Goal: Information Seeking & Learning: Learn about a topic

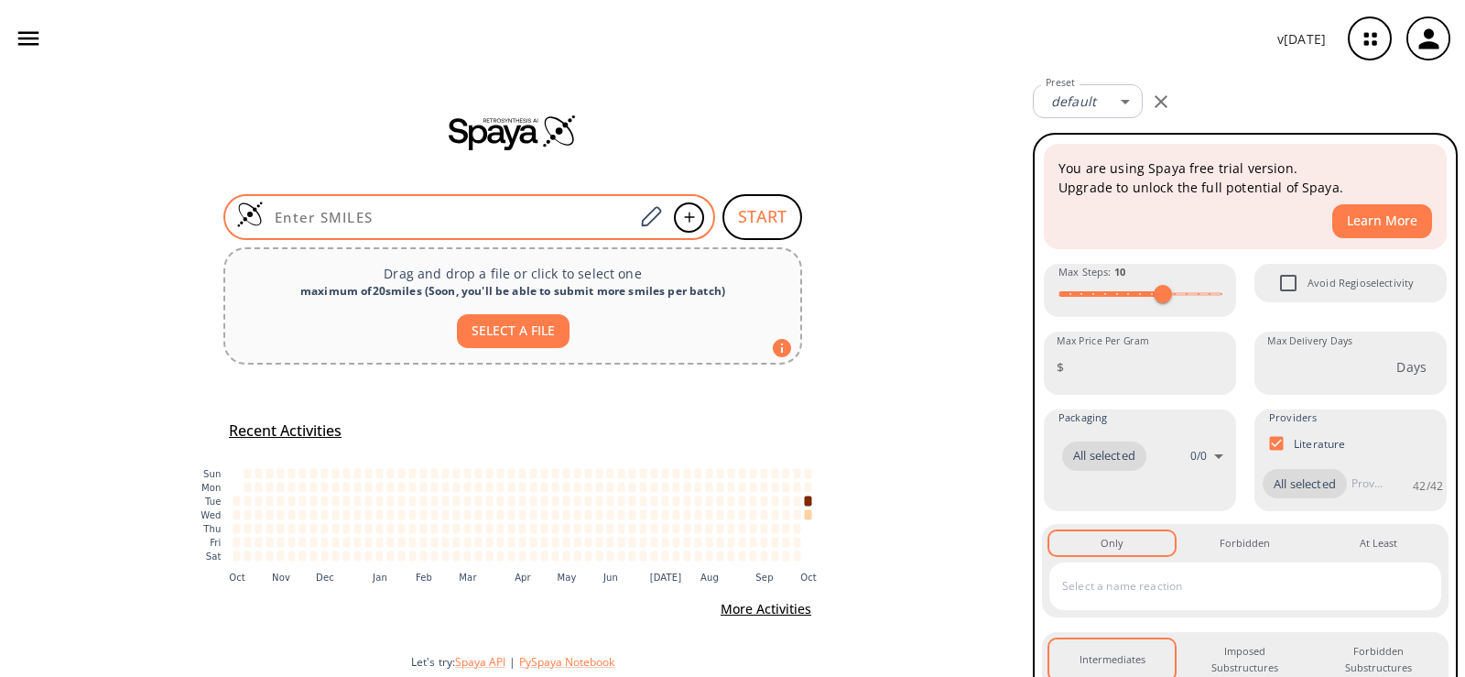
click at [456, 213] on input at bounding box center [449, 217] width 370 height 18
paste input "O=C(O)OC[N+]1=CC(C(N)=O)=CC=C1.[Cl-]"
type input "O=C(O)OC[N+]1=CC(C(N)=O)=CC=C1.[Cl-]"
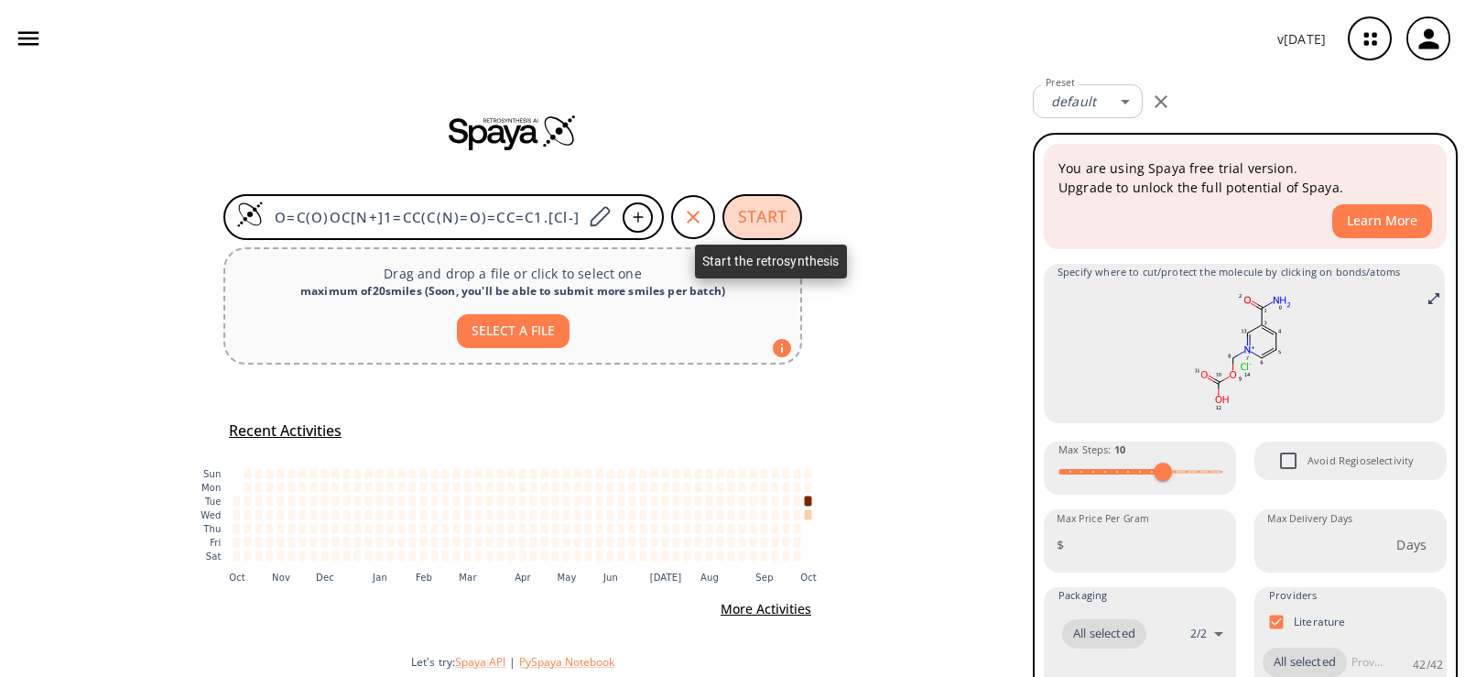
click at [770, 219] on button "START" at bounding box center [762, 217] width 80 height 46
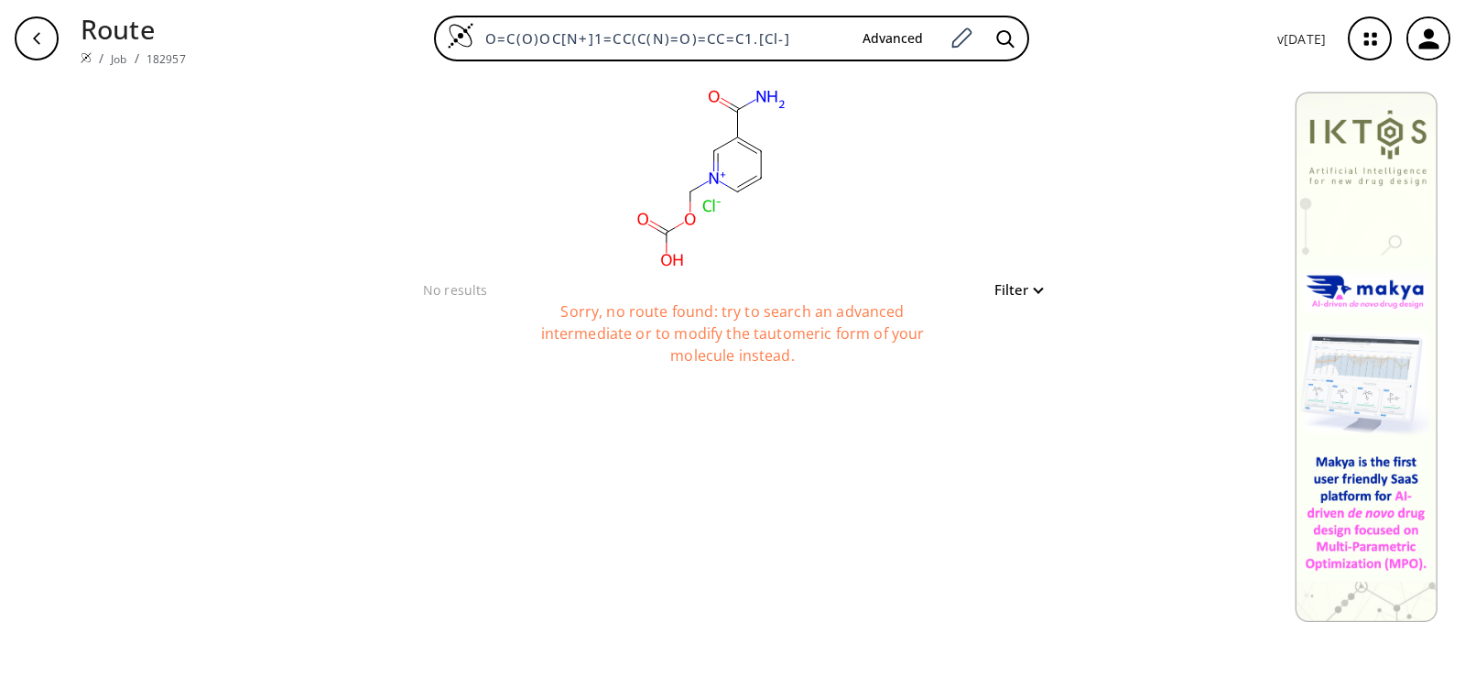
drag, startPoint x: 810, startPoint y: 40, endPoint x: 320, endPoint y: 52, distance: 489.9
click at [320, 52] on div "O=C(O)OC[N+]1=CC(C(N)=O)=CC=C1.[Cl-] Advanced" at bounding box center [731, 39] width 1062 height 46
paste input "O=C(O)OC[N+]1=CC(C(N)=O)=CC=C1.[Cl-]"
type input "O=C(O)OC[N+]1=CC(C(N)=O)=CC=C1.[Cl-]"
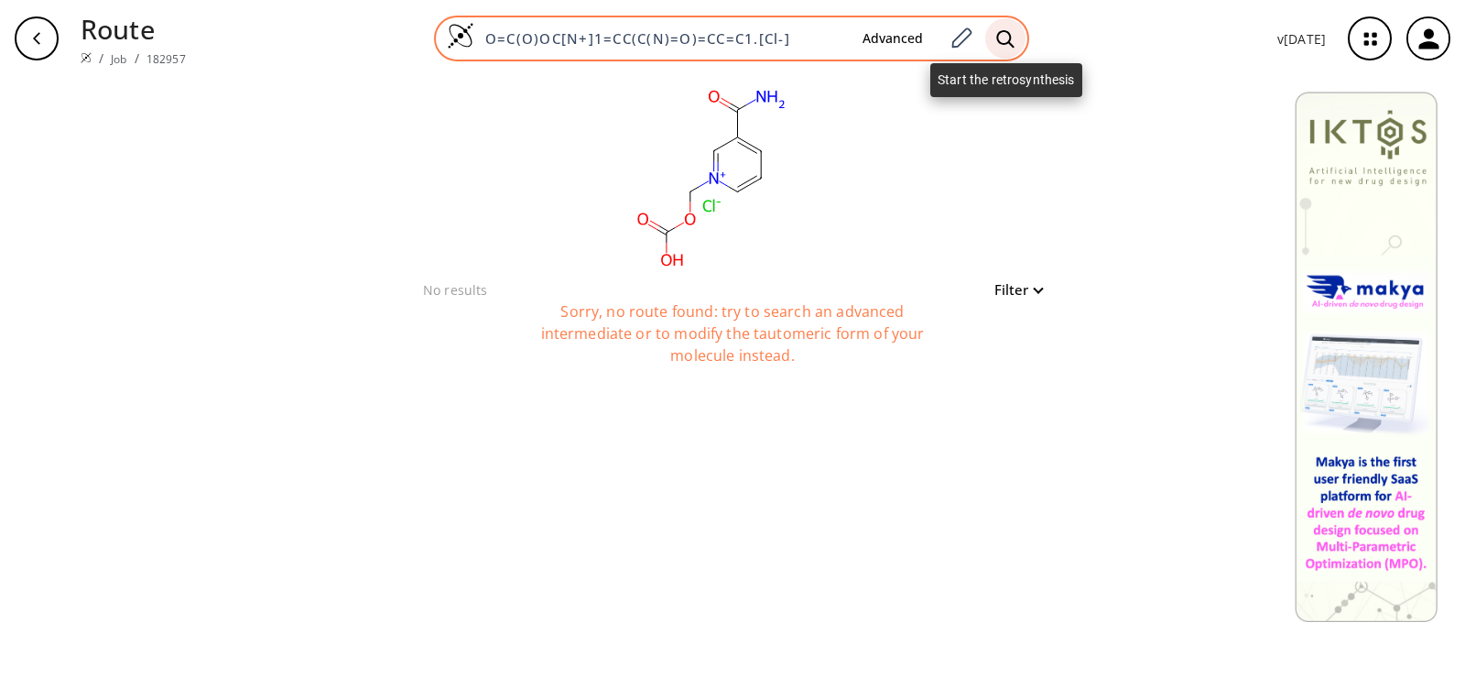
click at [1004, 44] on icon at bounding box center [1004, 37] width 17 height 17
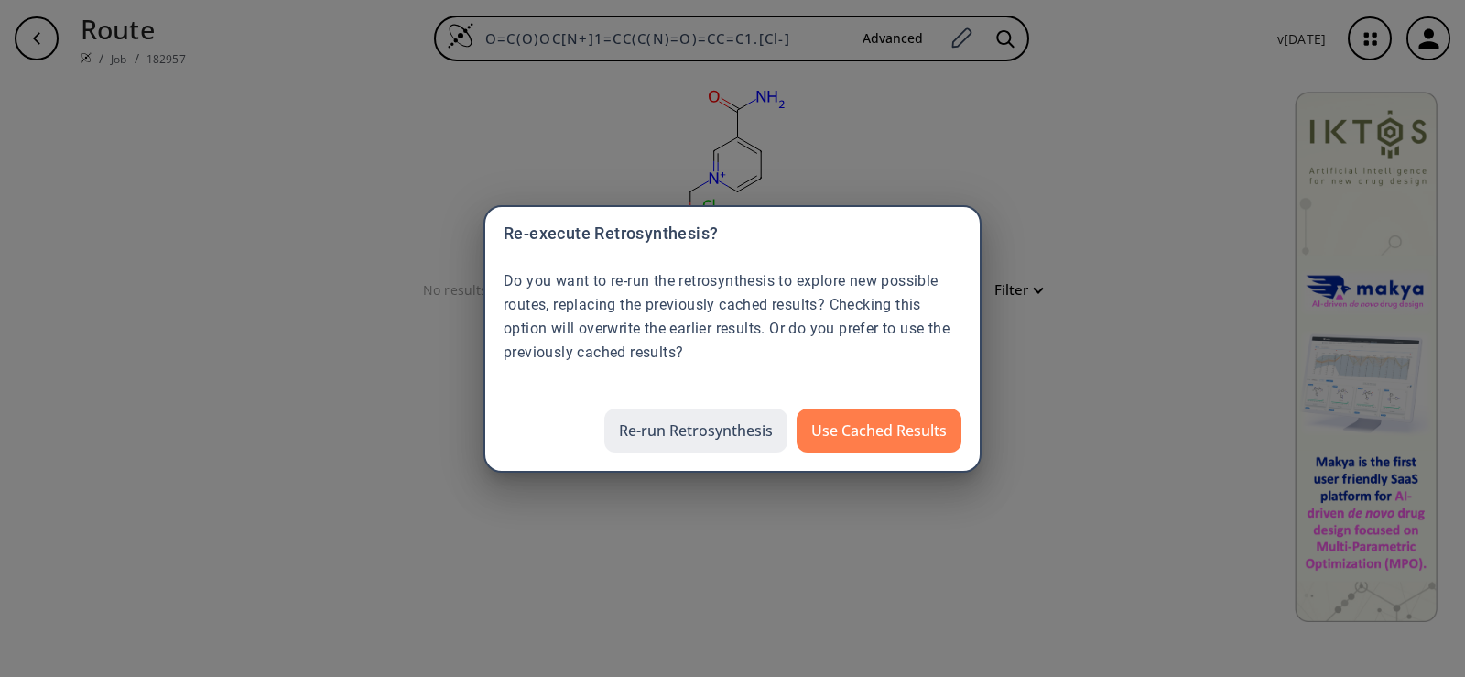
click at [745, 441] on button "Re-run Retrosynthesis" at bounding box center [695, 430] width 183 height 44
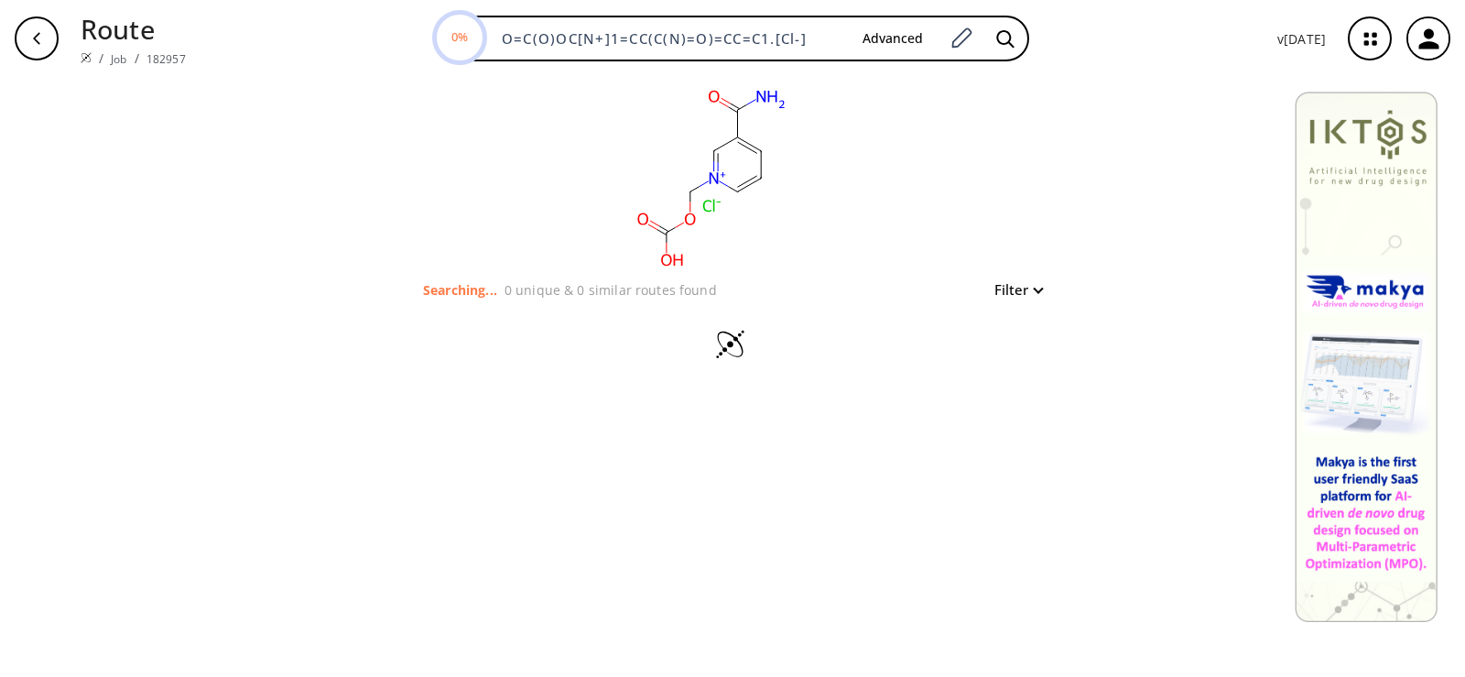
drag, startPoint x: 828, startPoint y: 34, endPoint x: 413, endPoint y: 60, distance: 415.5
click at [413, 60] on div "0% O=C(O)OC[N+]1=CC(C(N)=O)=CC=C1.[Cl-] Advanced" at bounding box center [731, 39] width 1062 height 46
paste input "C(OC[N+]1=CC(C(N)=O)=CC=C1)=O"
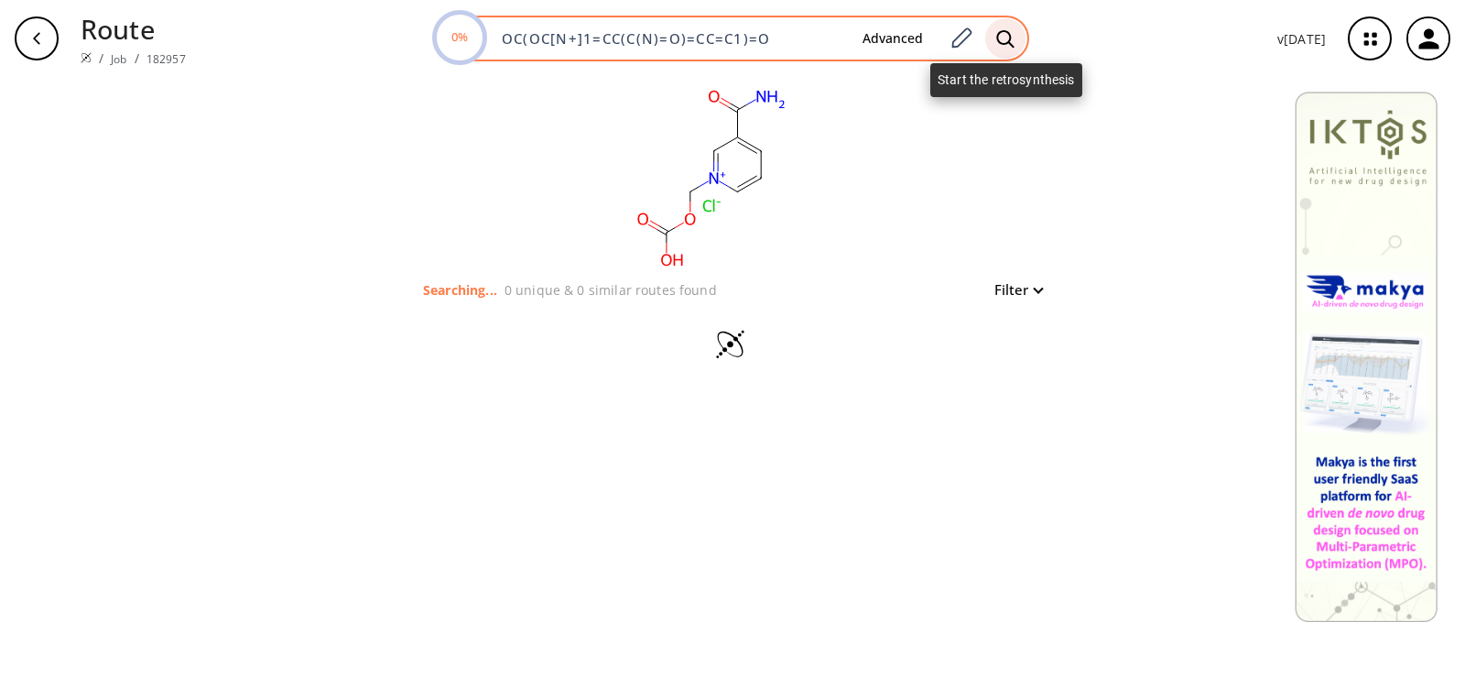
type input "OC(OC[N+]1=CC(C(N)=O)=CC=C1)=O"
click at [1010, 43] on icon at bounding box center [1004, 37] width 17 height 17
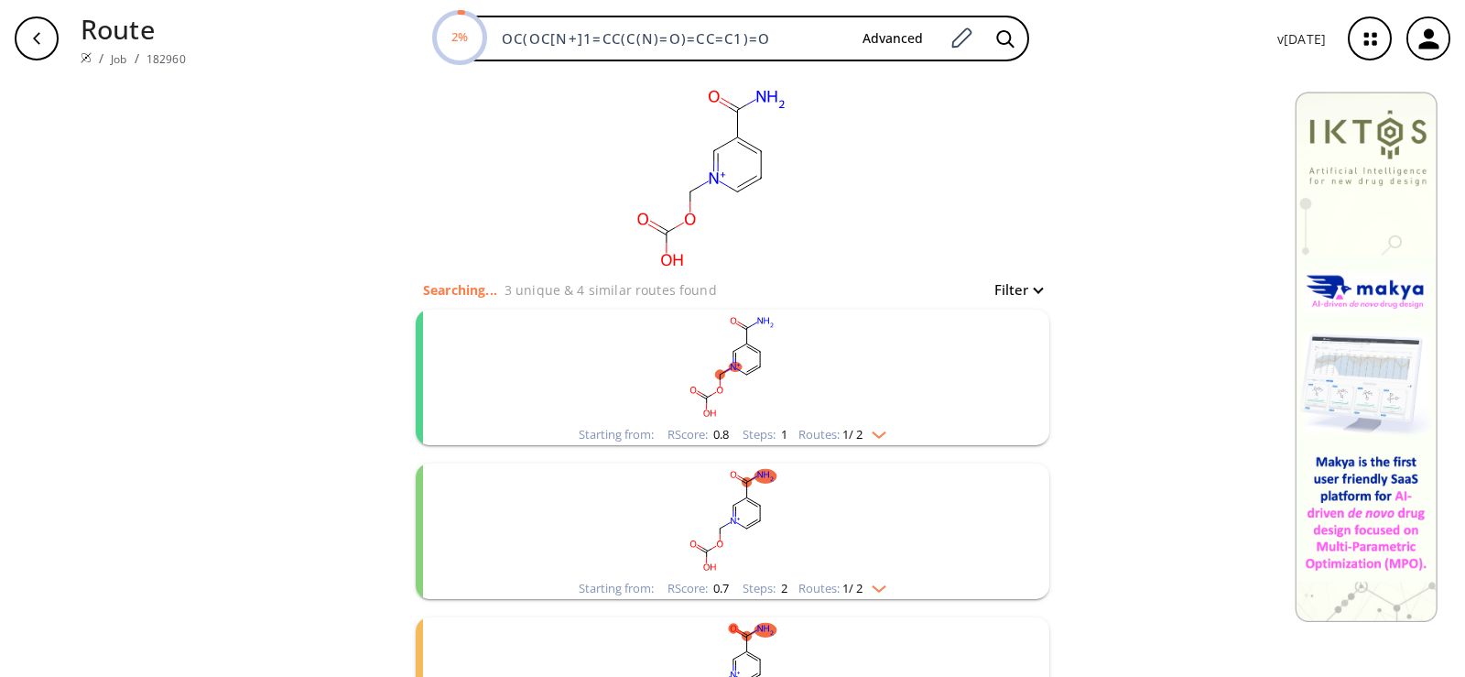
click at [710, 358] on rect "clusters" at bounding box center [732, 366] width 476 height 114
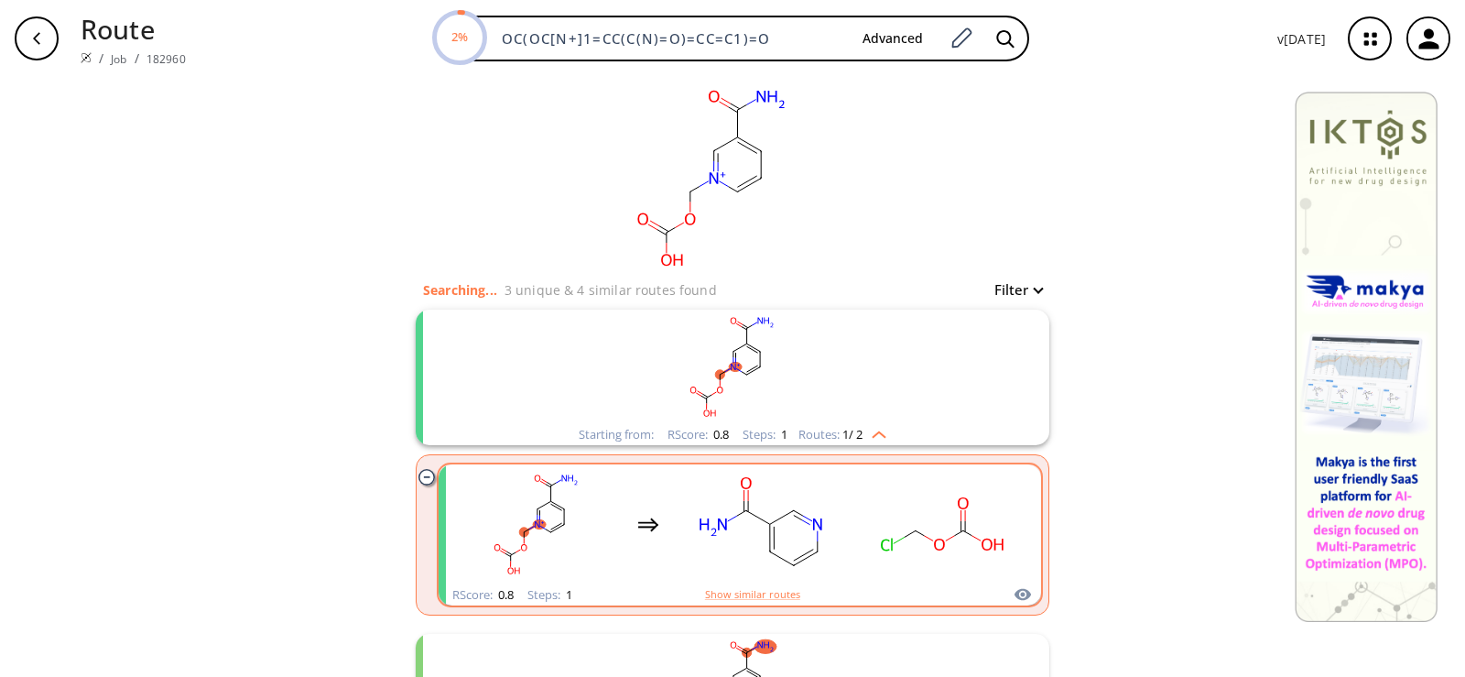
click at [707, 508] on rect "clusters" at bounding box center [759, 524] width 165 height 114
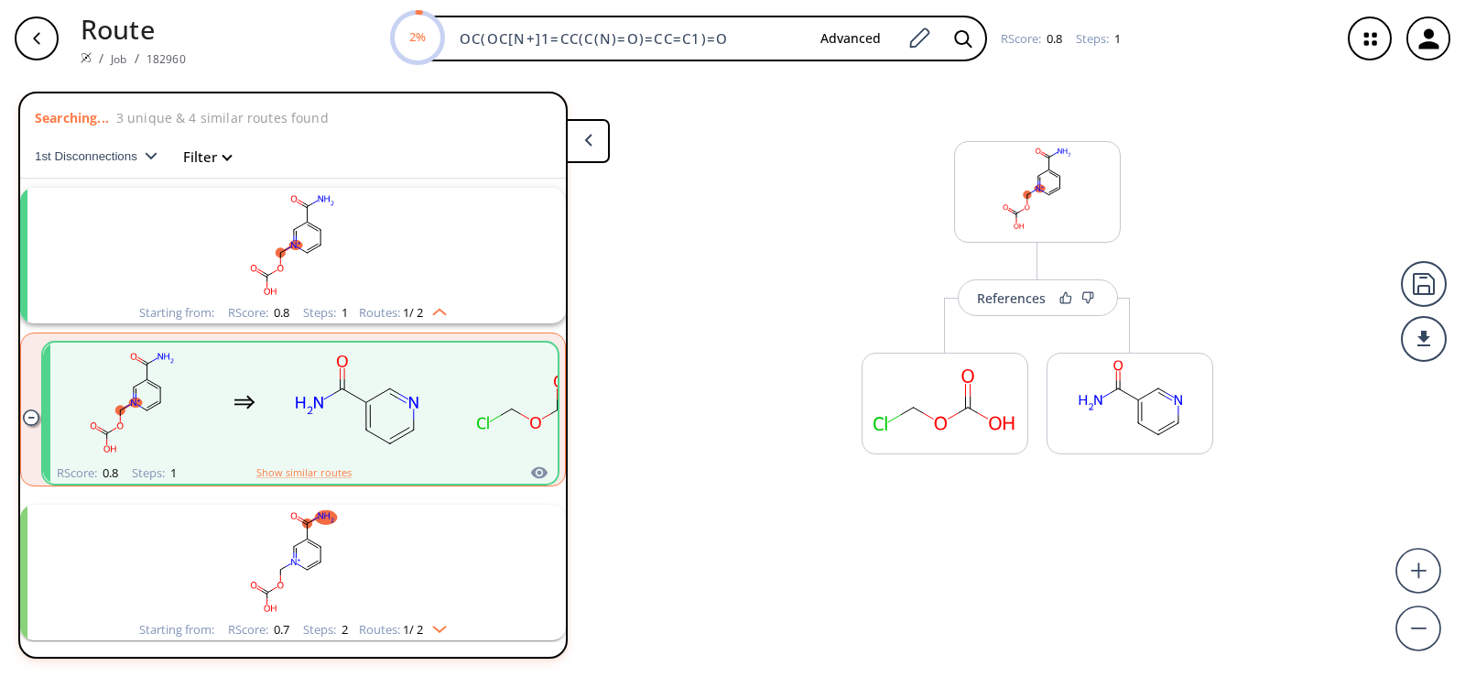
scroll to position [37, 0]
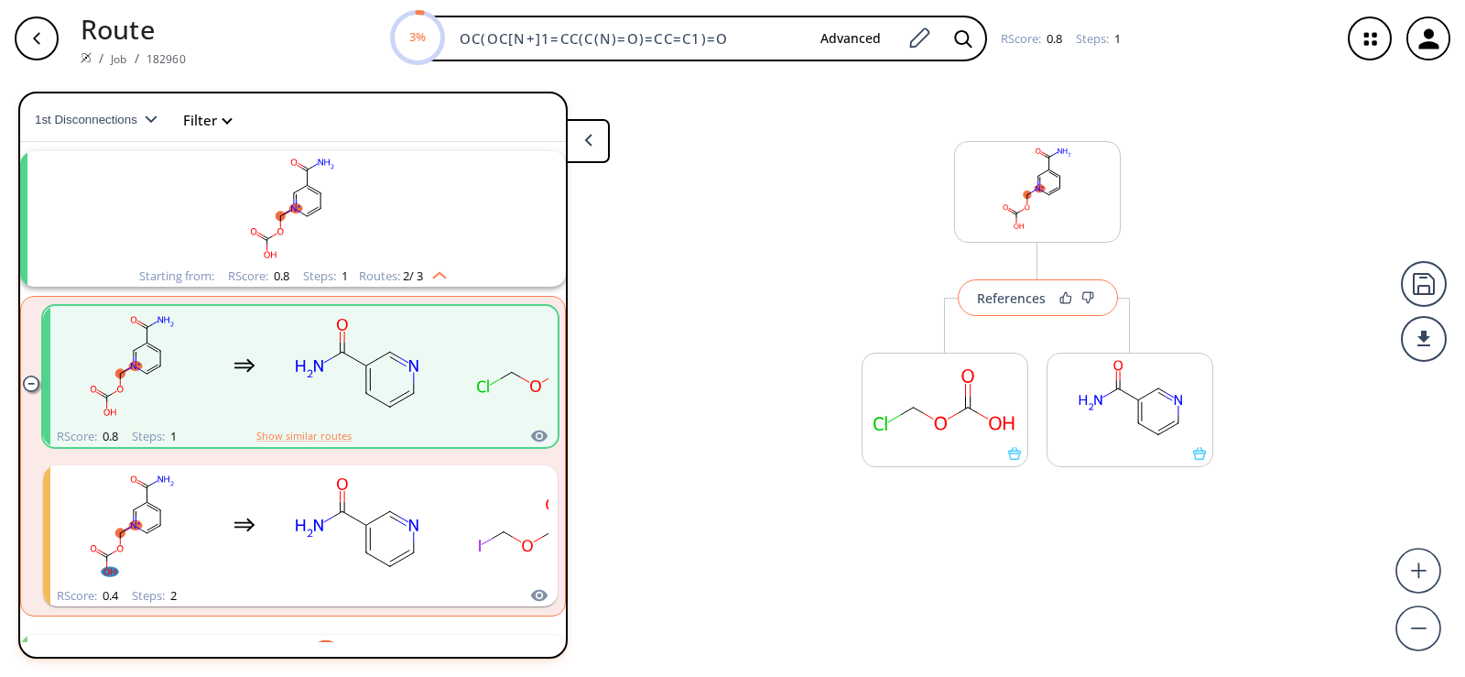
click at [1005, 304] on div "References" at bounding box center [1011, 298] width 69 height 12
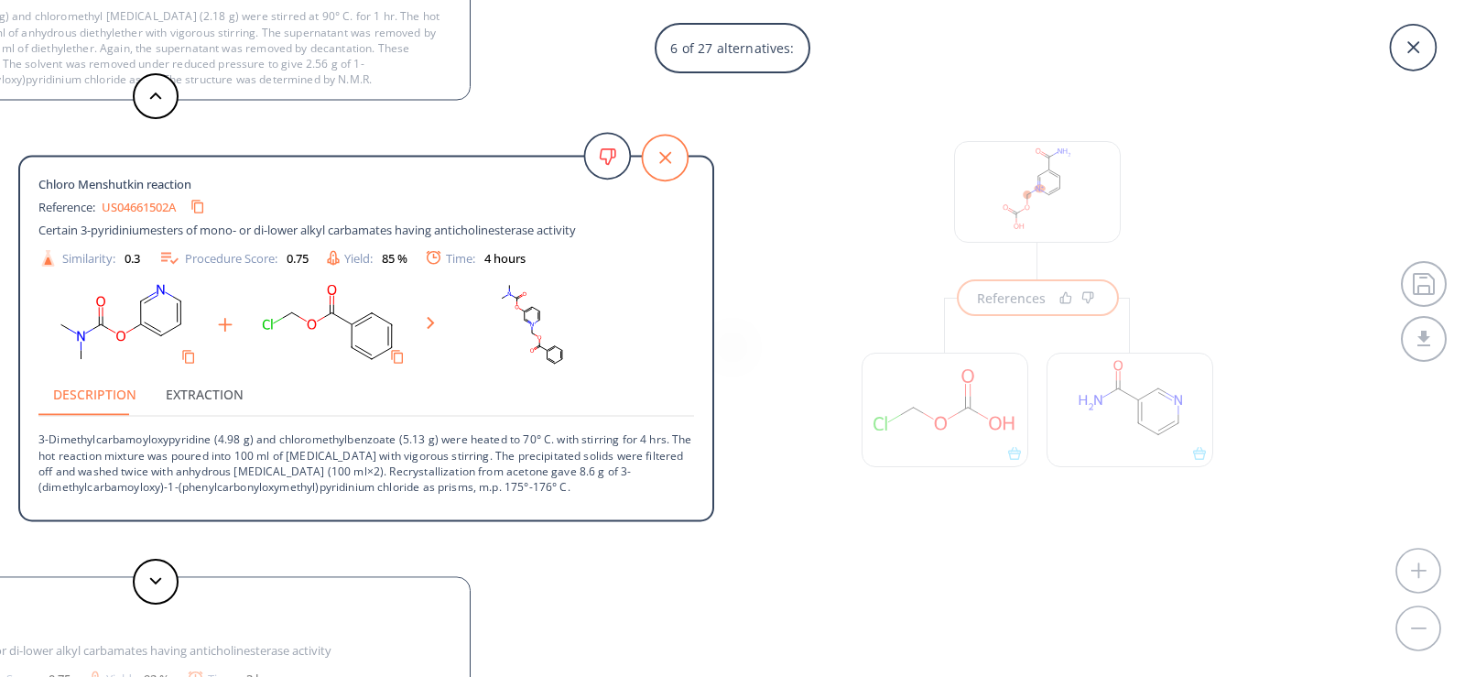
click at [673, 157] on icon at bounding box center [665, 158] width 46 height 46
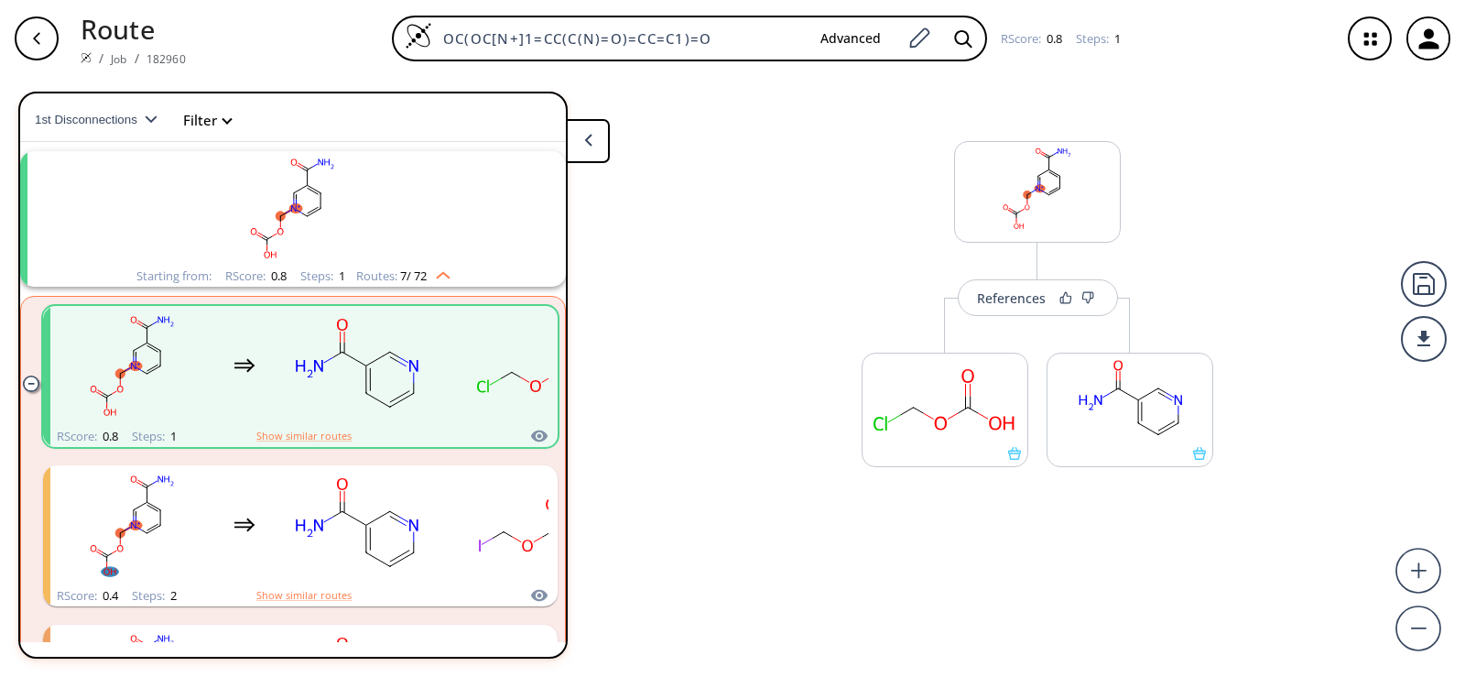
click at [277, 213] on ellipse "clusters" at bounding box center [280, 215] width 9 height 9
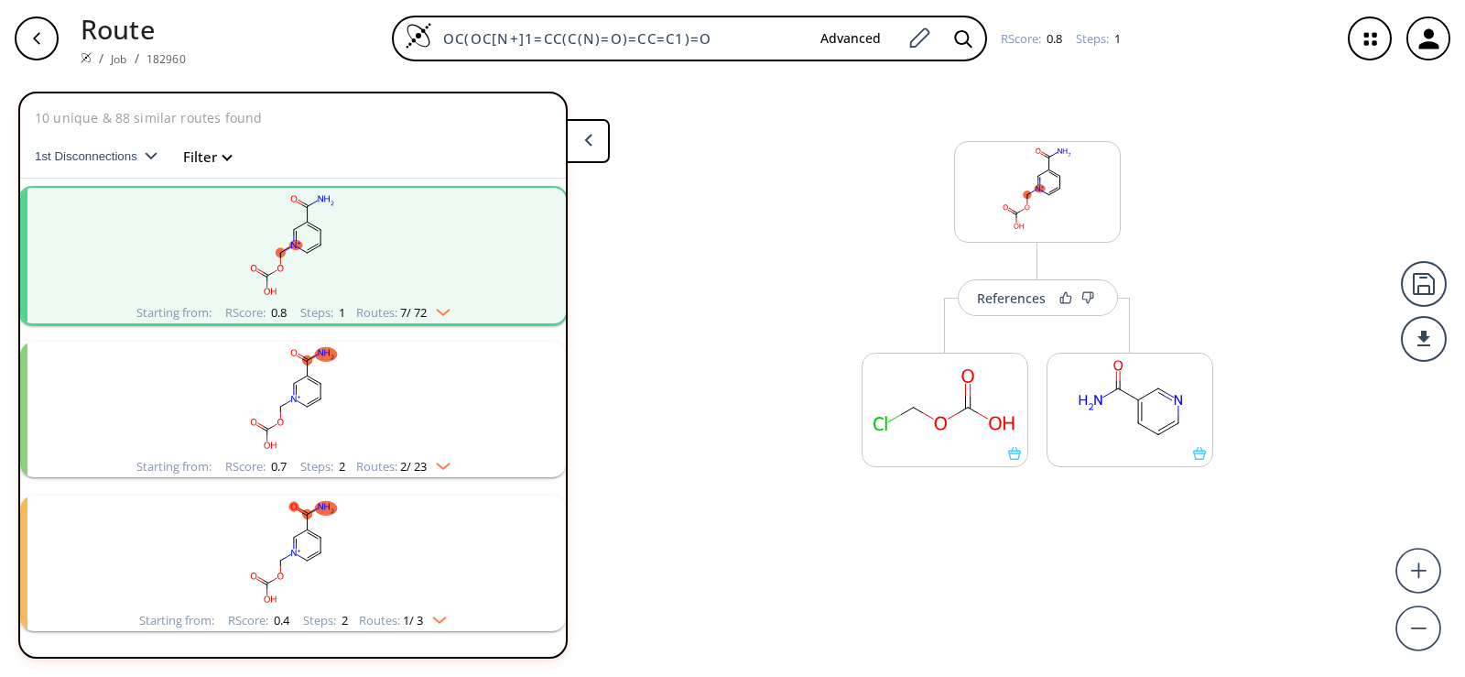
click at [285, 230] on rect "clusters" at bounding box center [293, 245] width 476 height 114
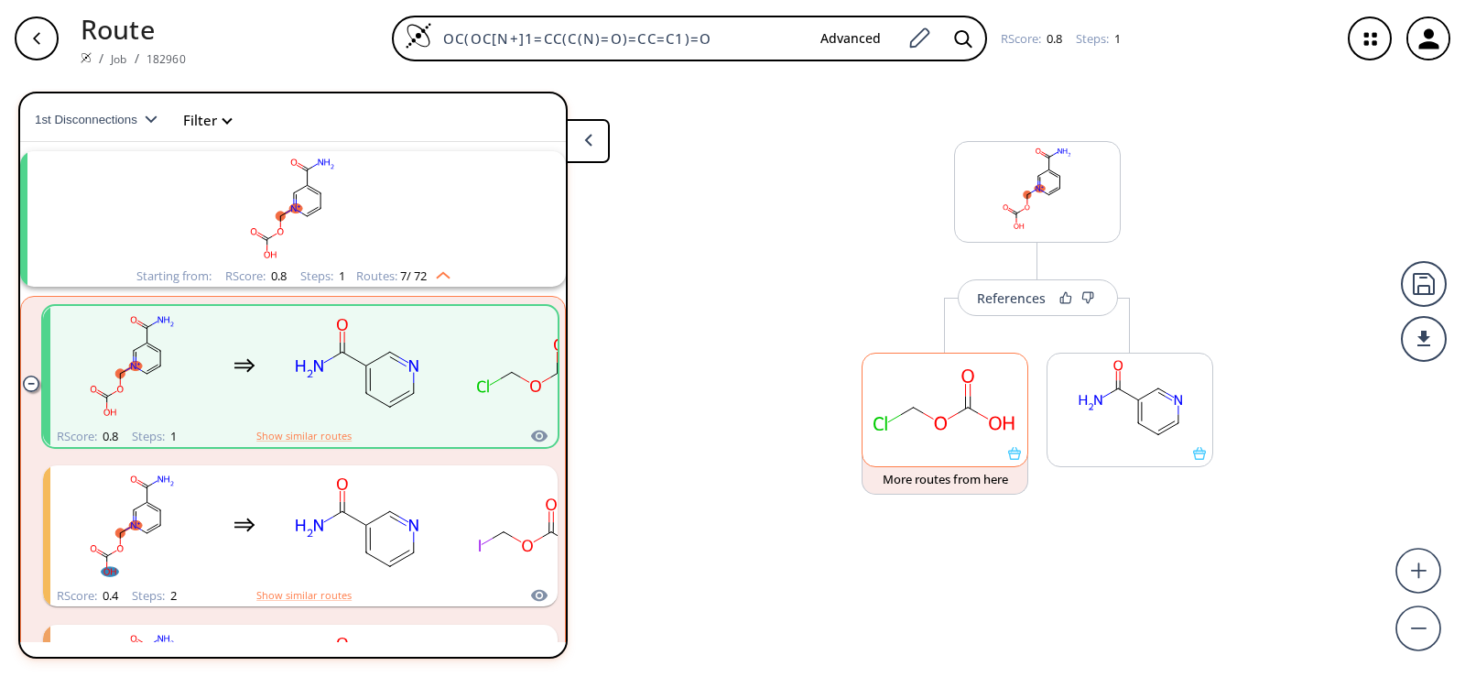
click at [962, 389] on rect at bounding box center [944, 399] width 165 height 93
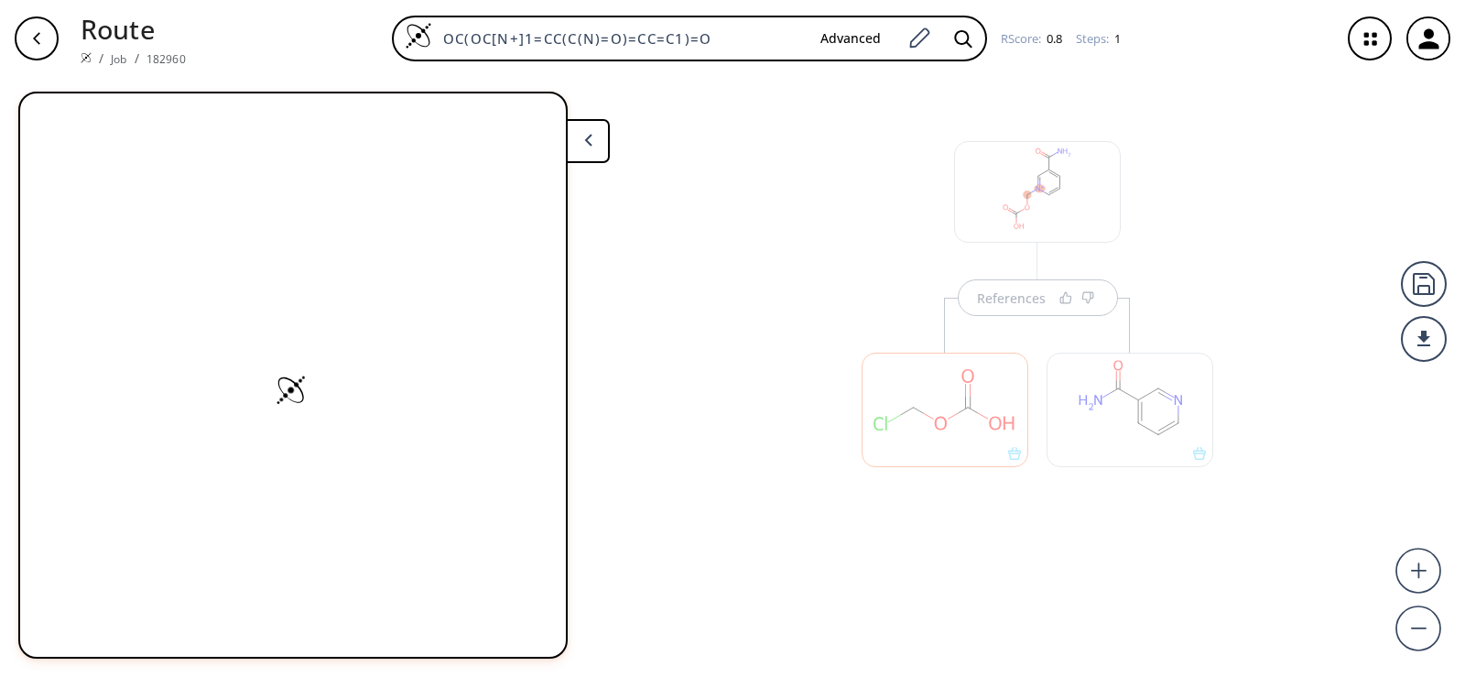
scroll to position [0, 0]
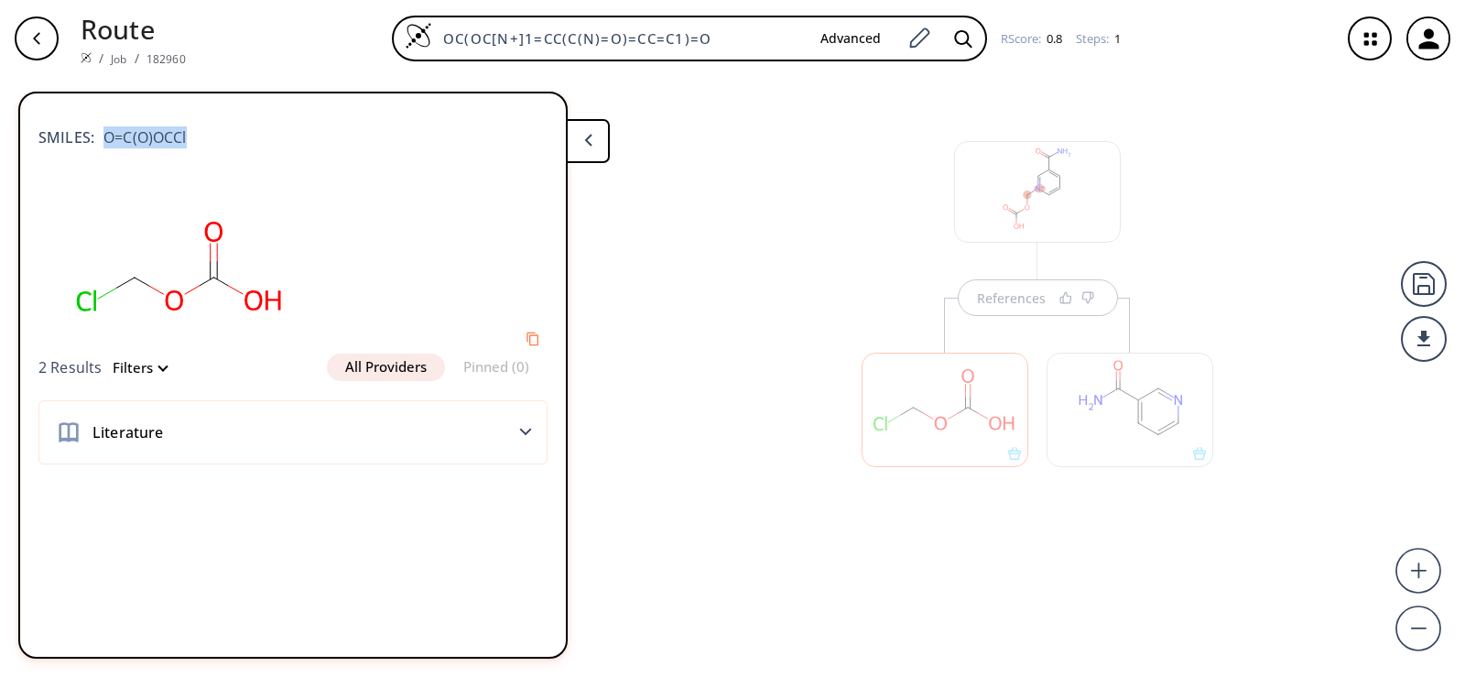
drag, startPoint x: 159, startPoint y: 136, endPoint x: 84, endPoint y: 137, distance: 75.1
click at [84, 137] on div "SMILES: O=C(O)OCCl" at bounding box center [292, 128] width 509 height 40
copy span "O=C(O)OCCl"
click at [219, 147] on div "SMILES: O=C(O)OCCl" at bounding box center [292, 143] width 509 height 71
click at [408, 366] on button "All Providers" at bounding box center [386, 366] width 118 height 27
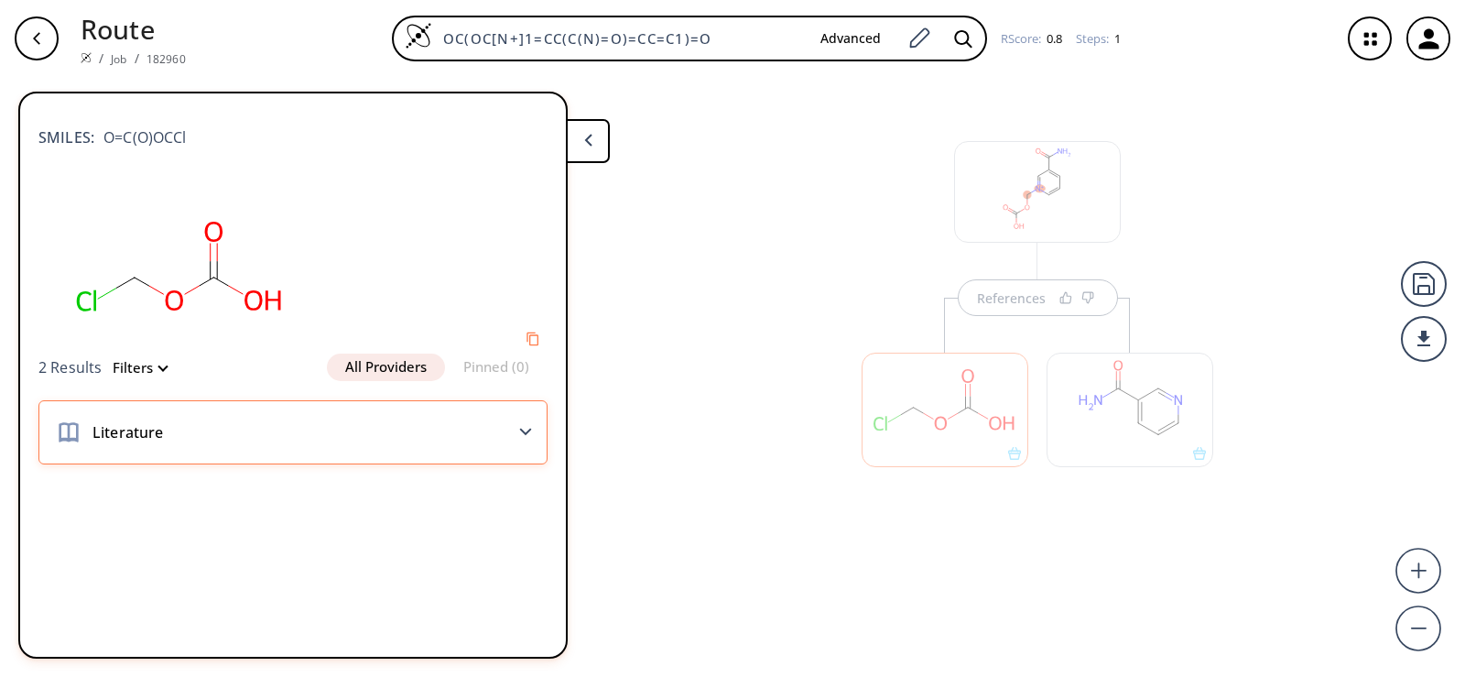
click at [534, 432] on div "Literature" at bounding box center [292, 432] width 509 height 64
click at [518, 435] on div "Literature" at bounding box center [292, 432] width 509 height 64
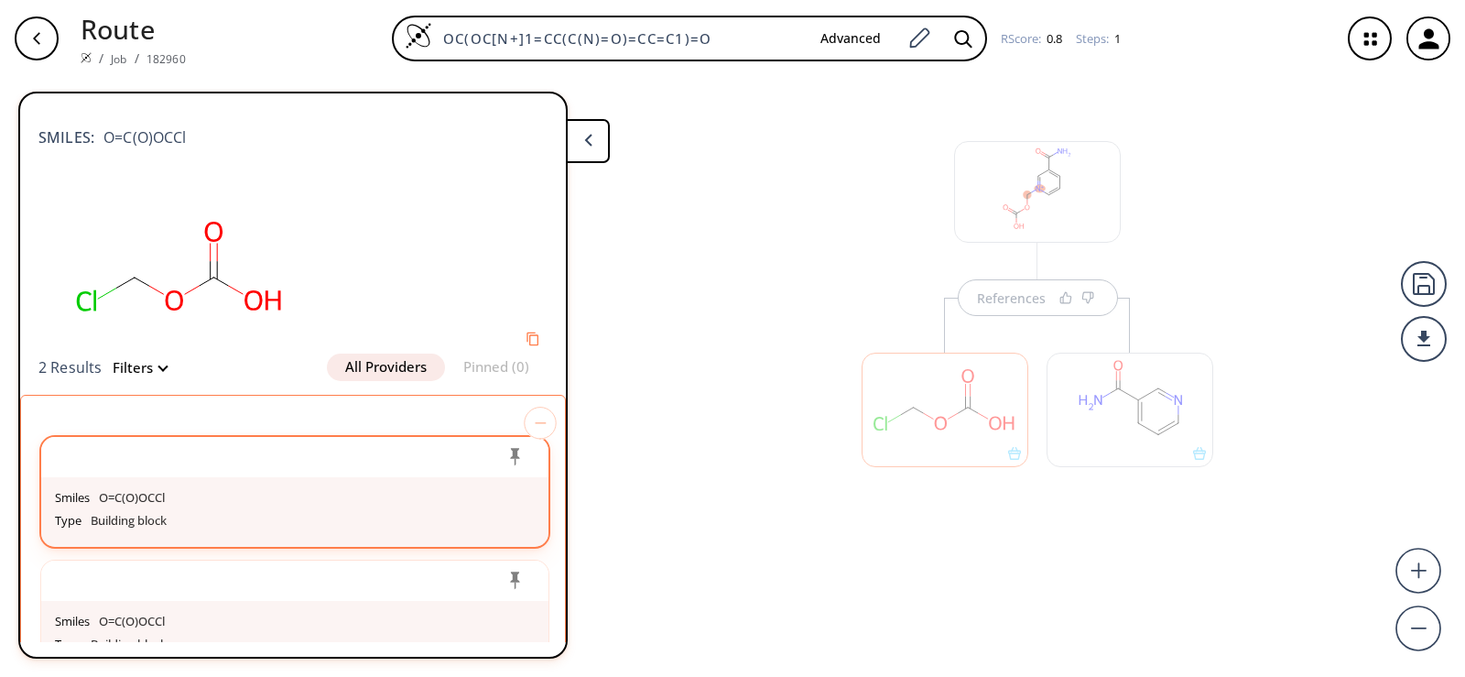
click at [130, 496] on p "O=C(O)OCCl" at bounding box center [132, 498] width 66 height 15
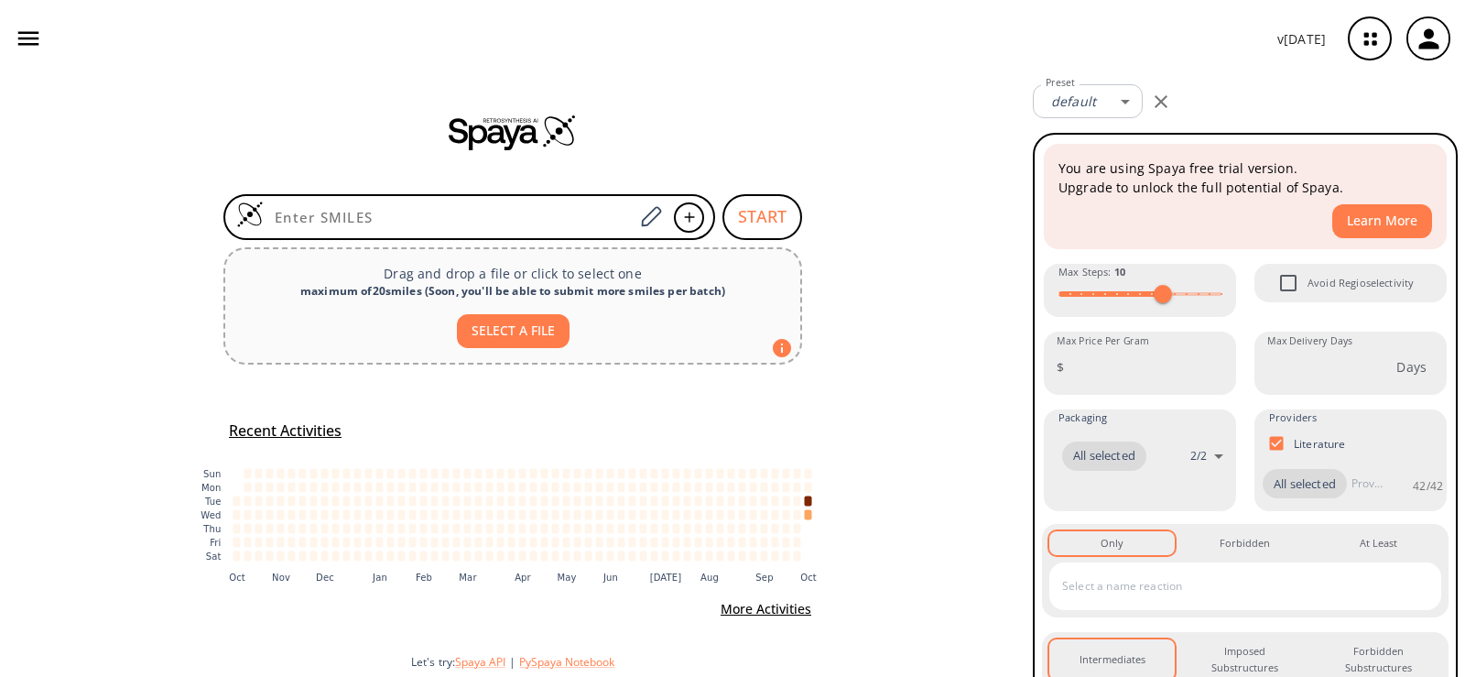
type input "OC(OC[N+]1=CC(C(N(C)C)=O)=CC=C1)=O"
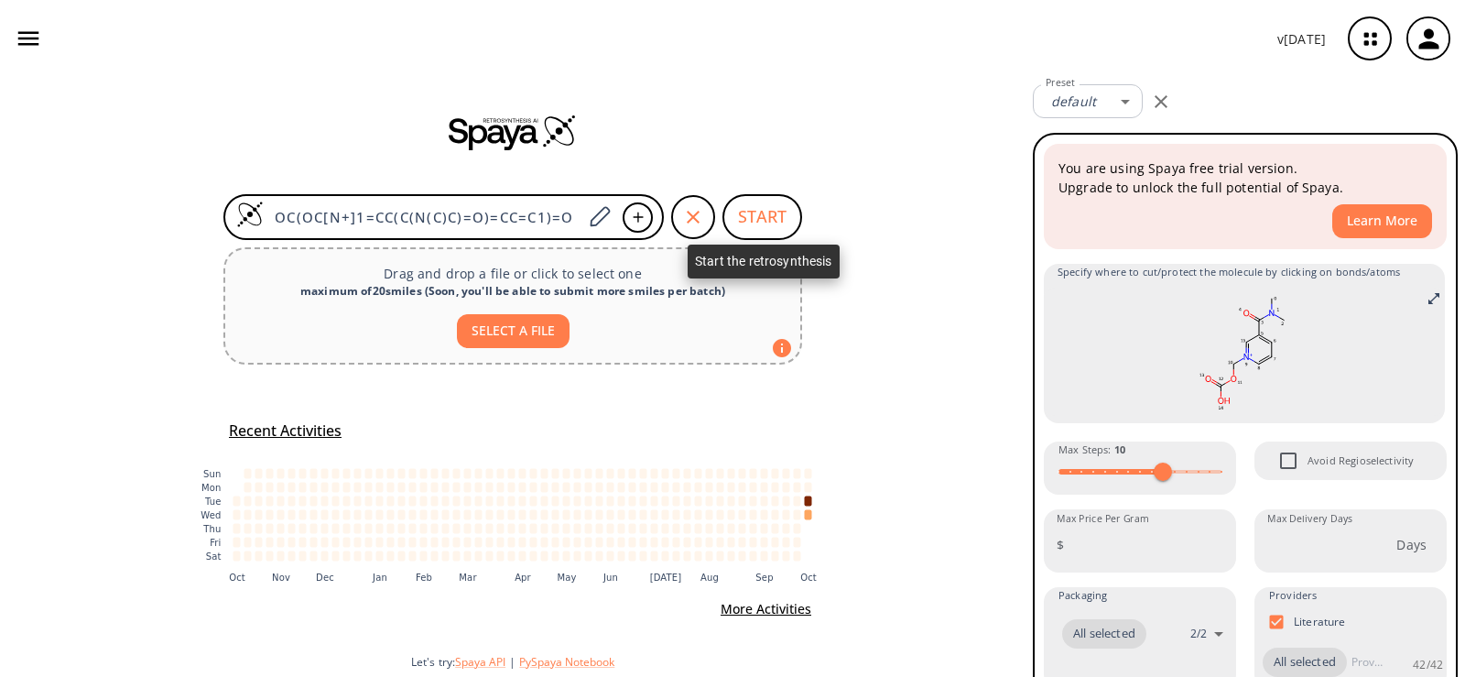
click at [746, 216] on button "START" at bounding box center [762, 217] width 80 height 46
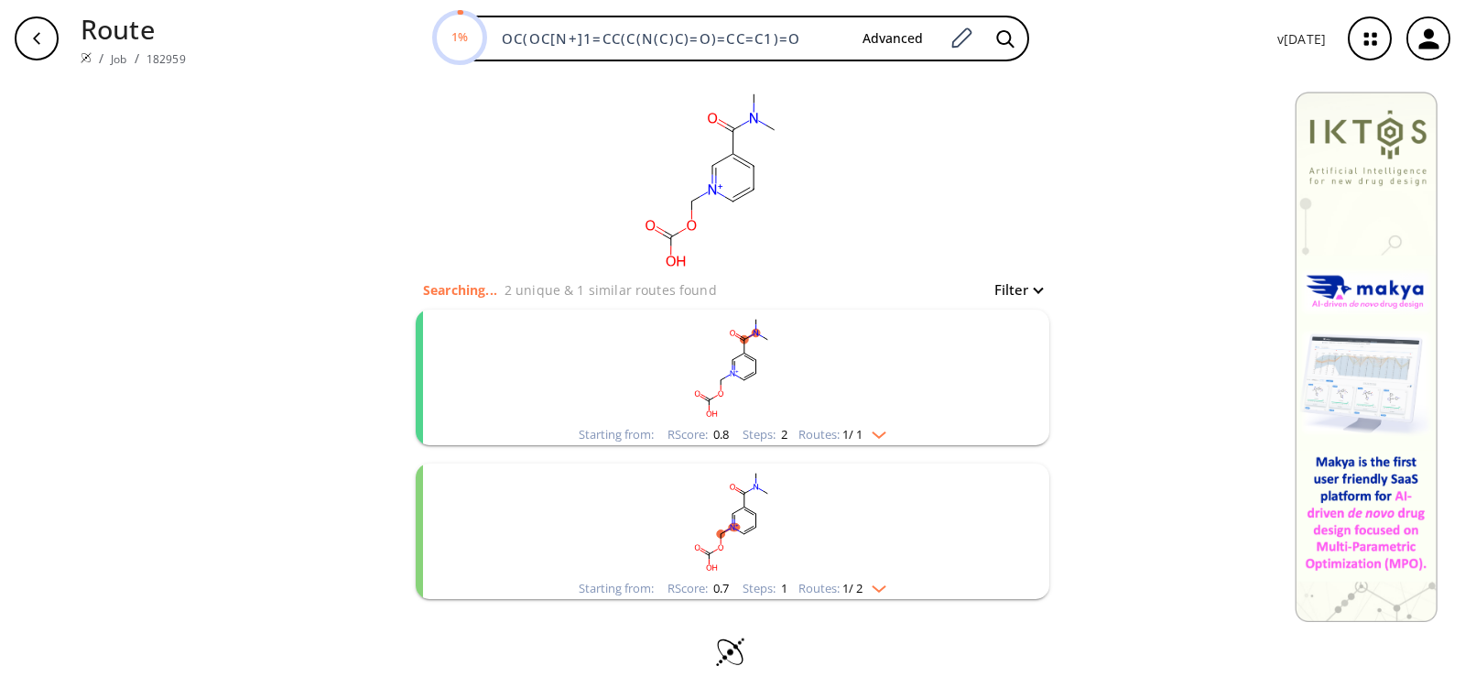
click at [712, 363] on rect "clusters" at bounding box center [732, 366] width 476 height 114
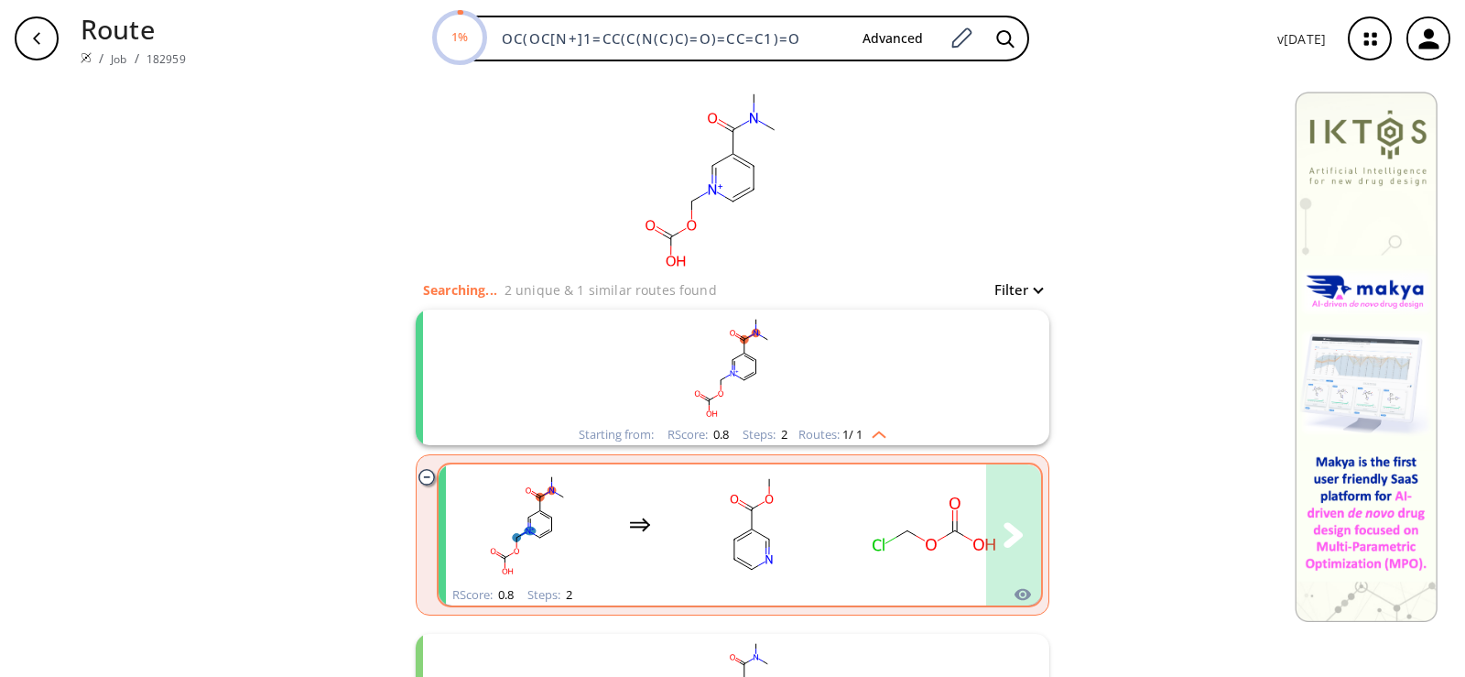
click at [720, 523] on rect "clusters" at bounding box center [751, 524] width 165 height 114
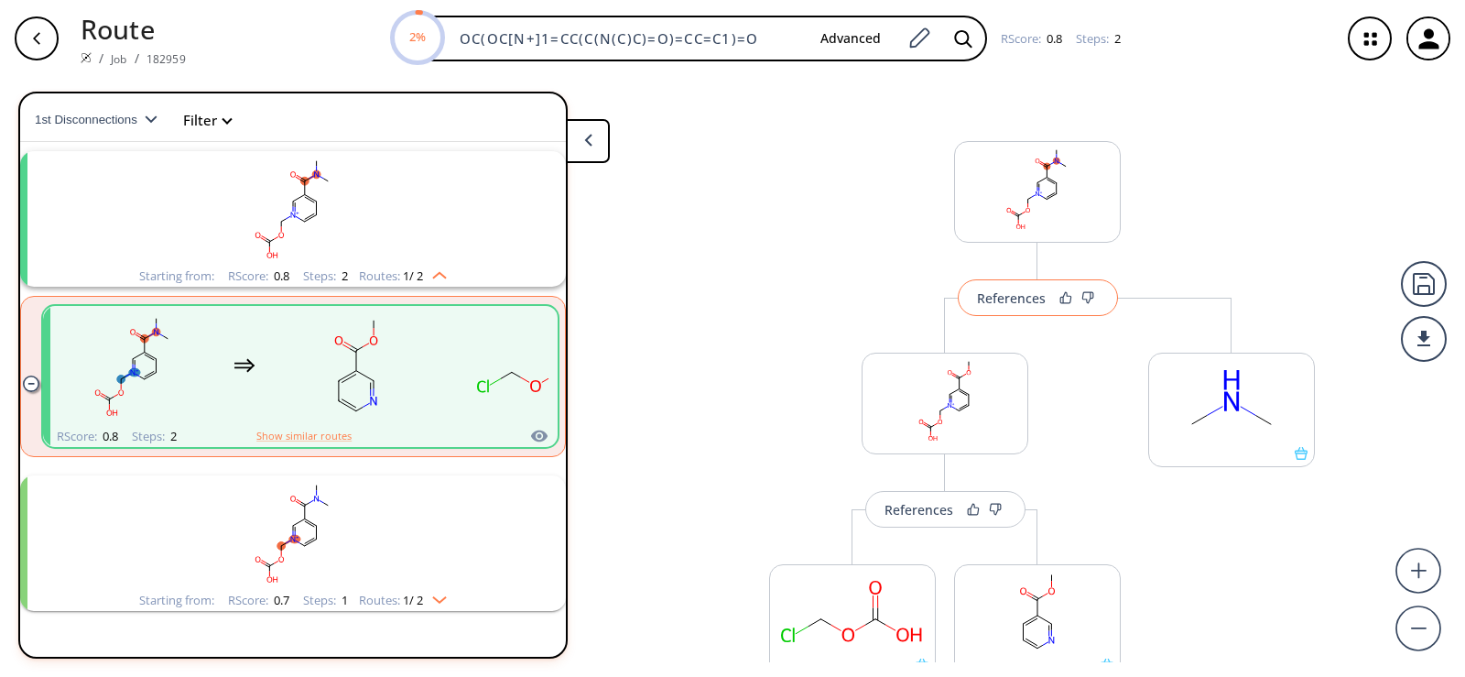
click at [1014, 292] on div "References" at bounding box center [1011, 298] width 69 height 12
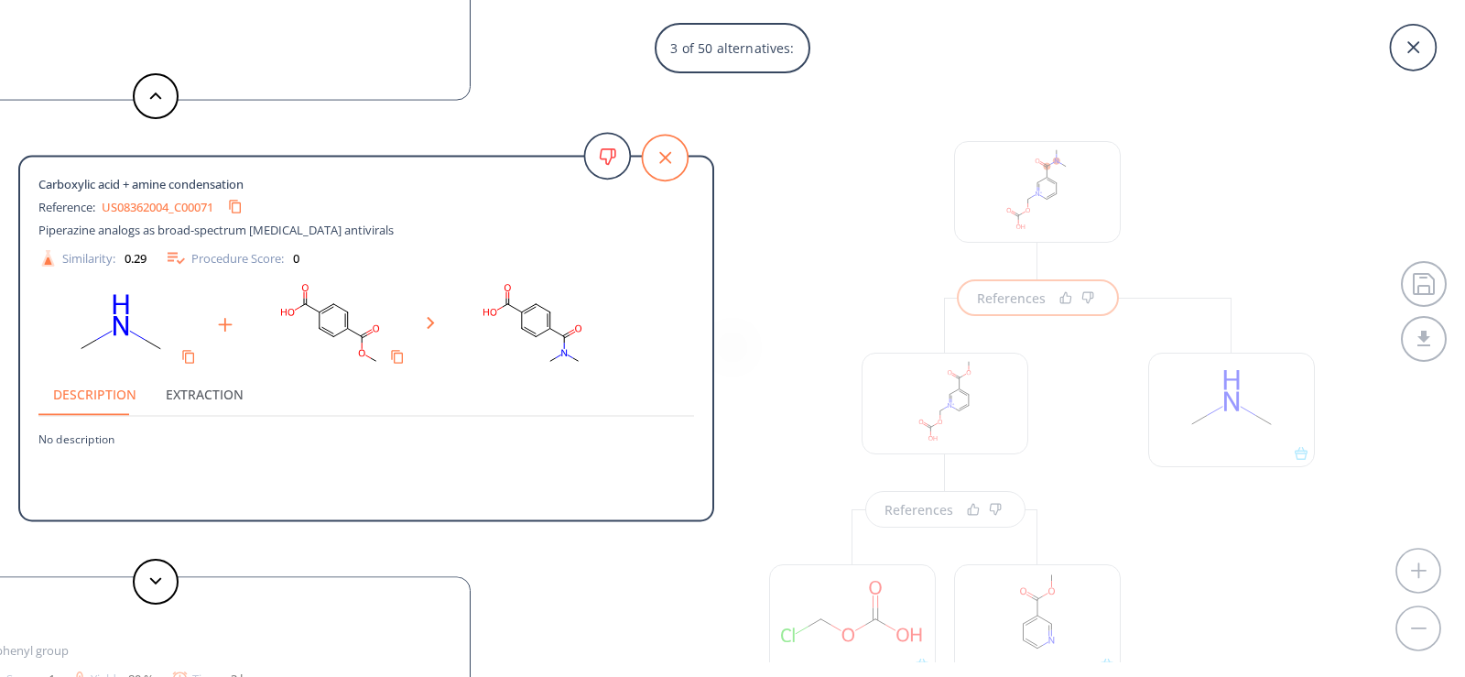
click at [673, 150] on icon at bounding box center [665, 158] width 46 height 46
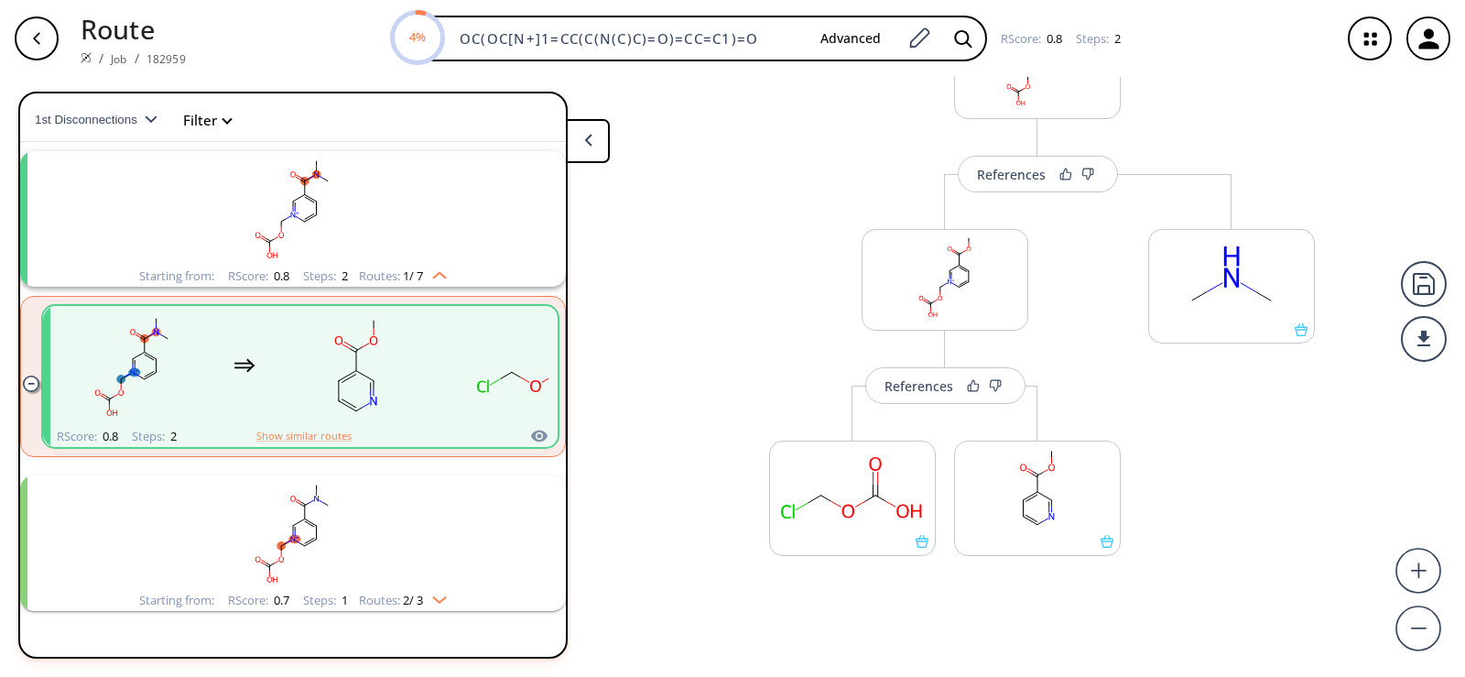
scroll to position [127, 0]
click at [933, 388] on div "References" at bounding box center [918, 382] width 69 height 12
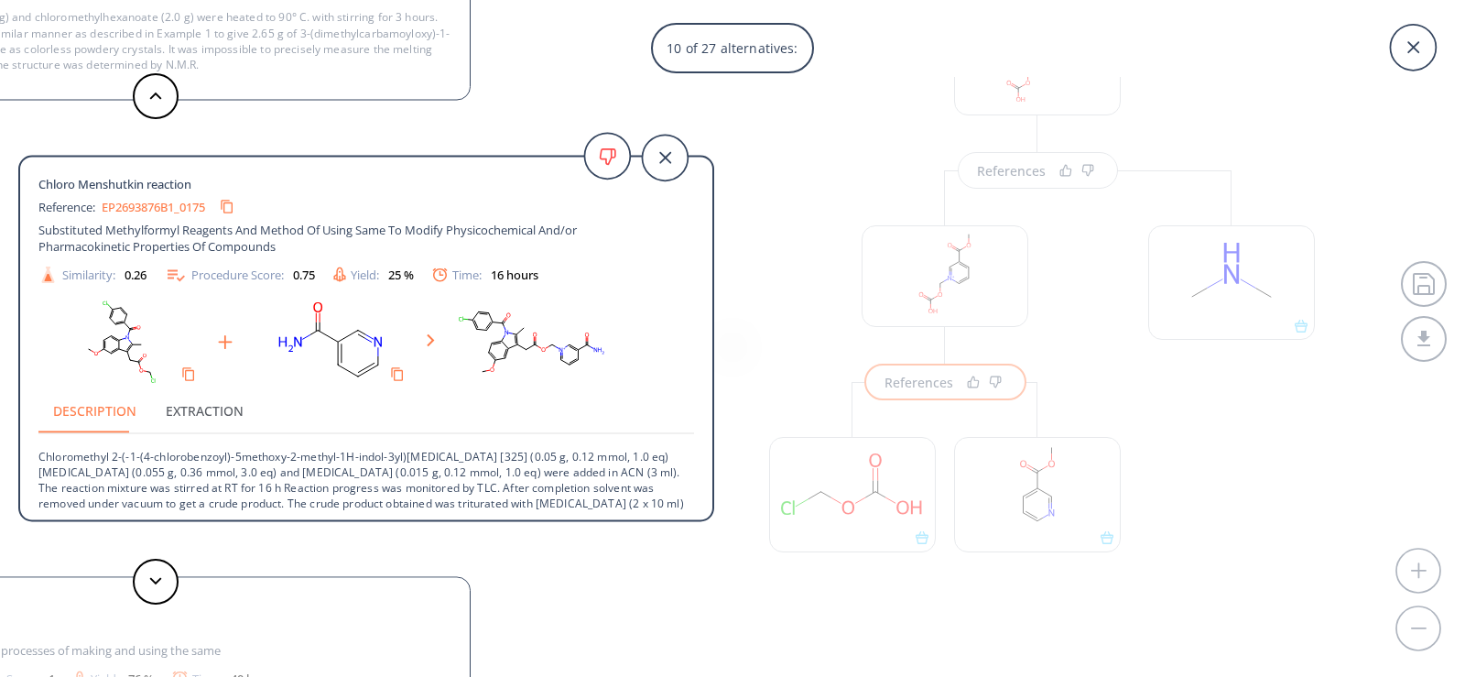
click at [175, 209] on link "EP2693876B1_0175" at bounding box center [153, 206] width 103 height 12
click at [1412, 52] on icon at bounding box center [1413, 48] width 46 height 46
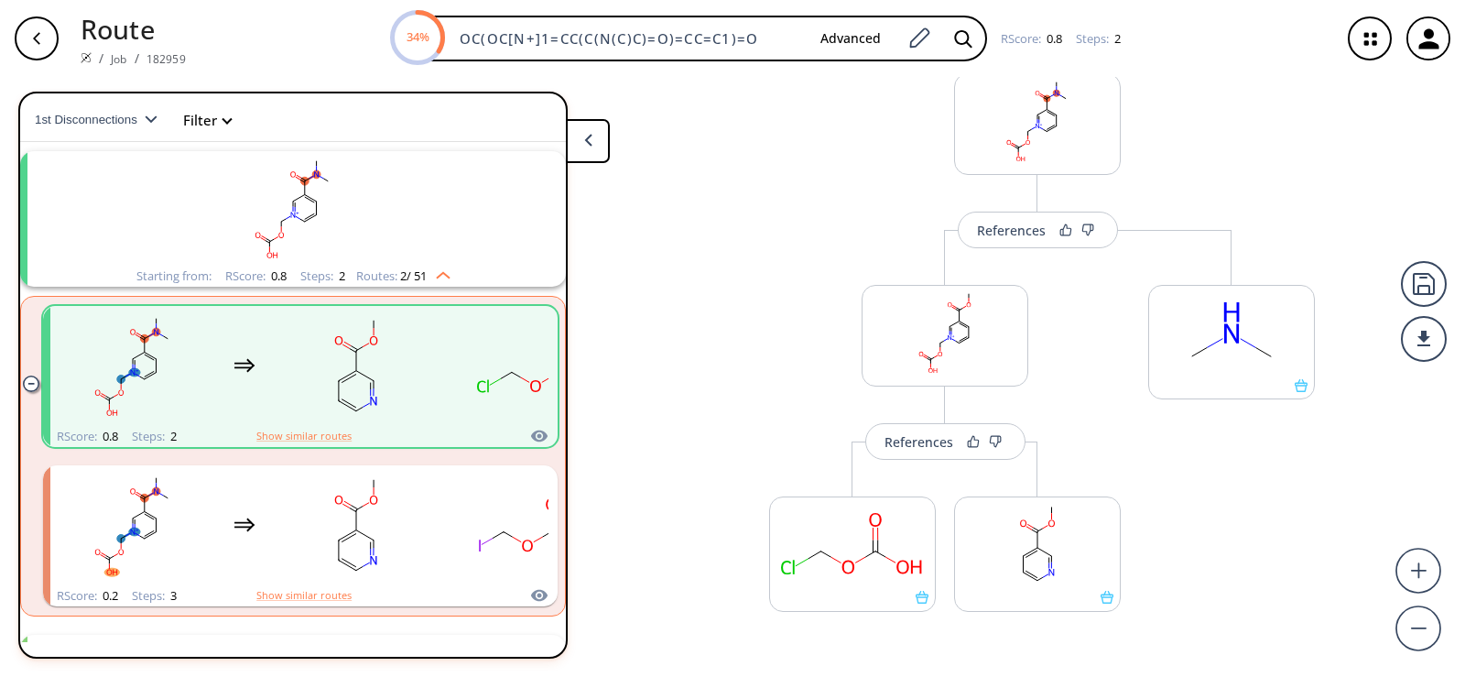
scroll to position [36, 0]
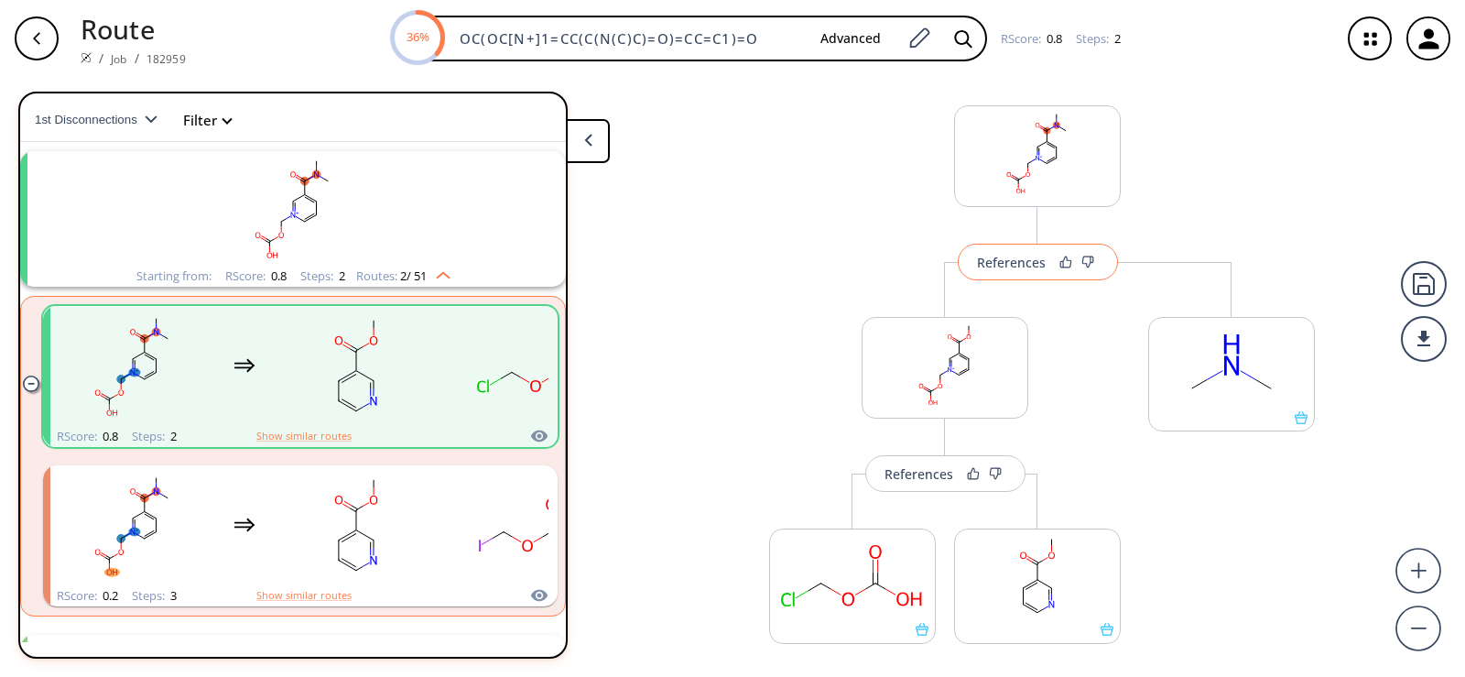
click at [1026, 268] on div "References" at bounding box center [1011, 262] width 69 height 12
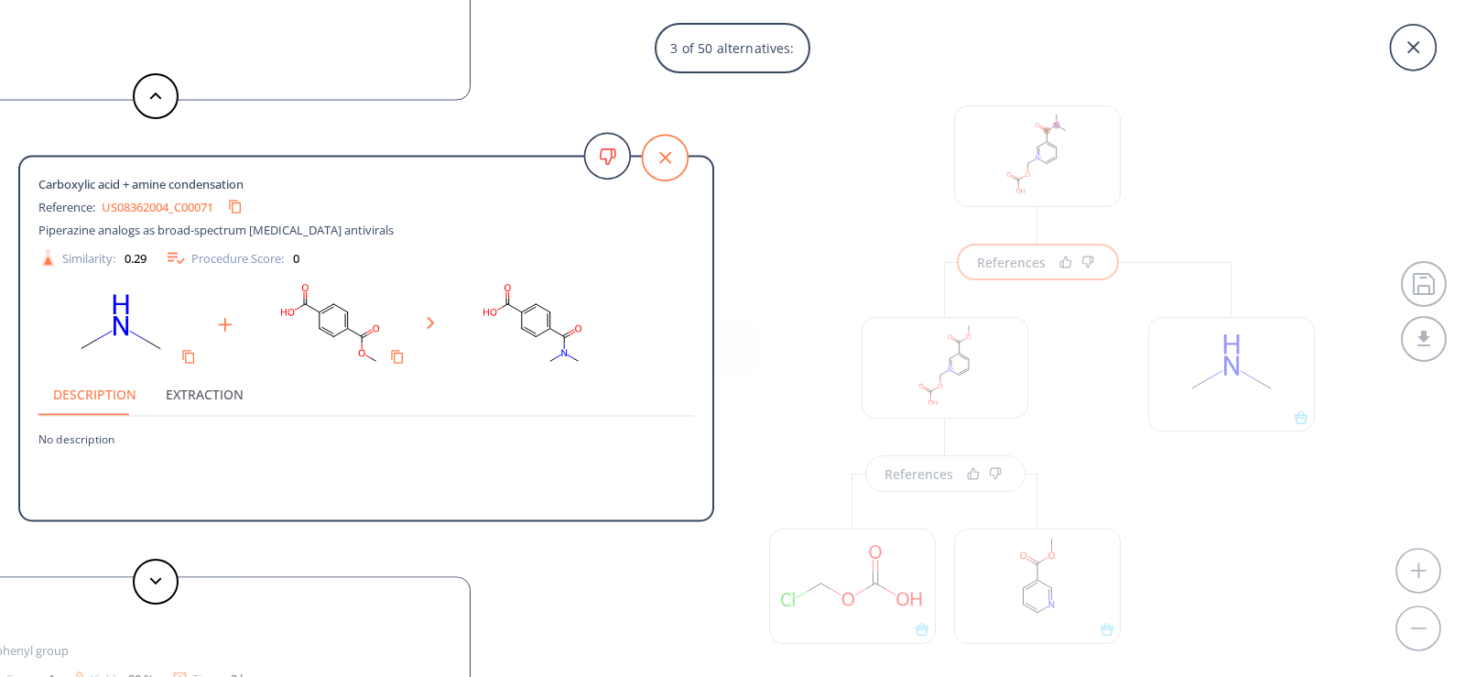
click at [652, 158] on icon at bounding box center [665, 158] width 46 height 46
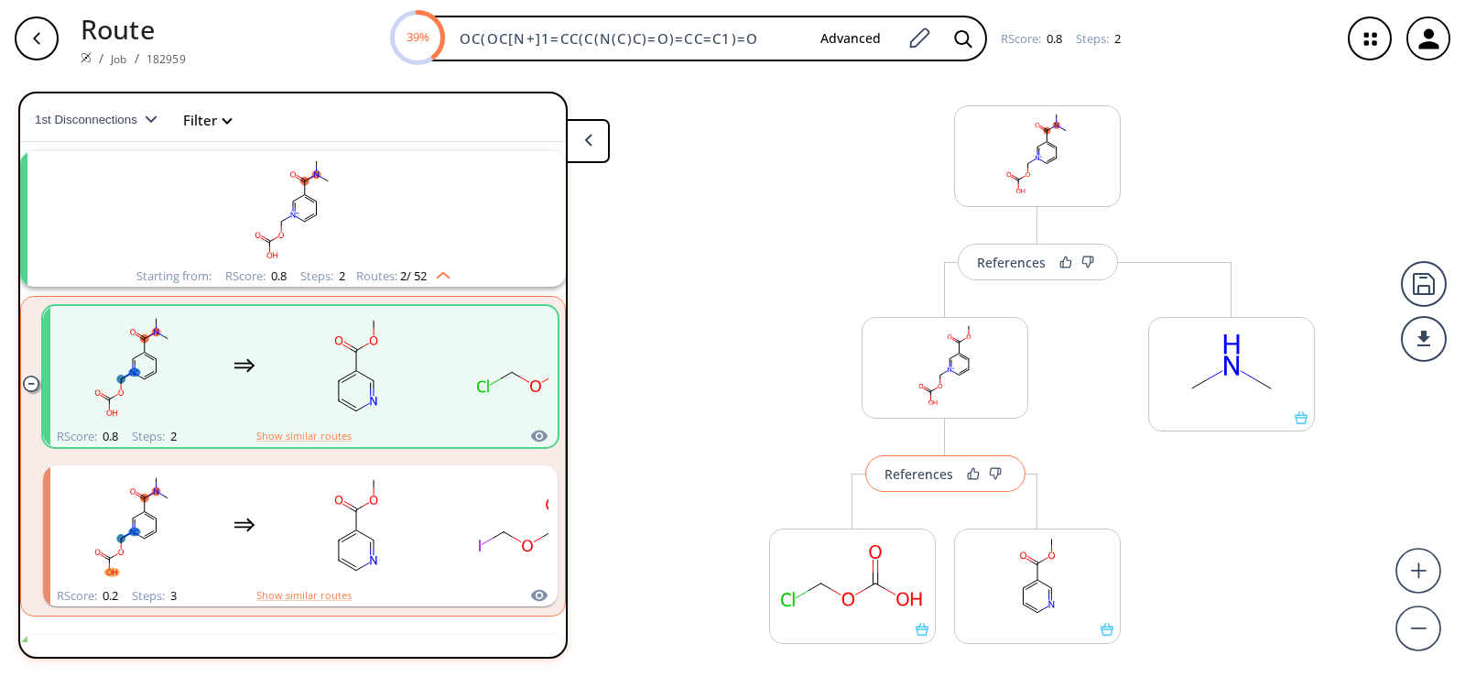
click at [916, 477] on div "References" at bounding box center [918, 474] width 69 height 12
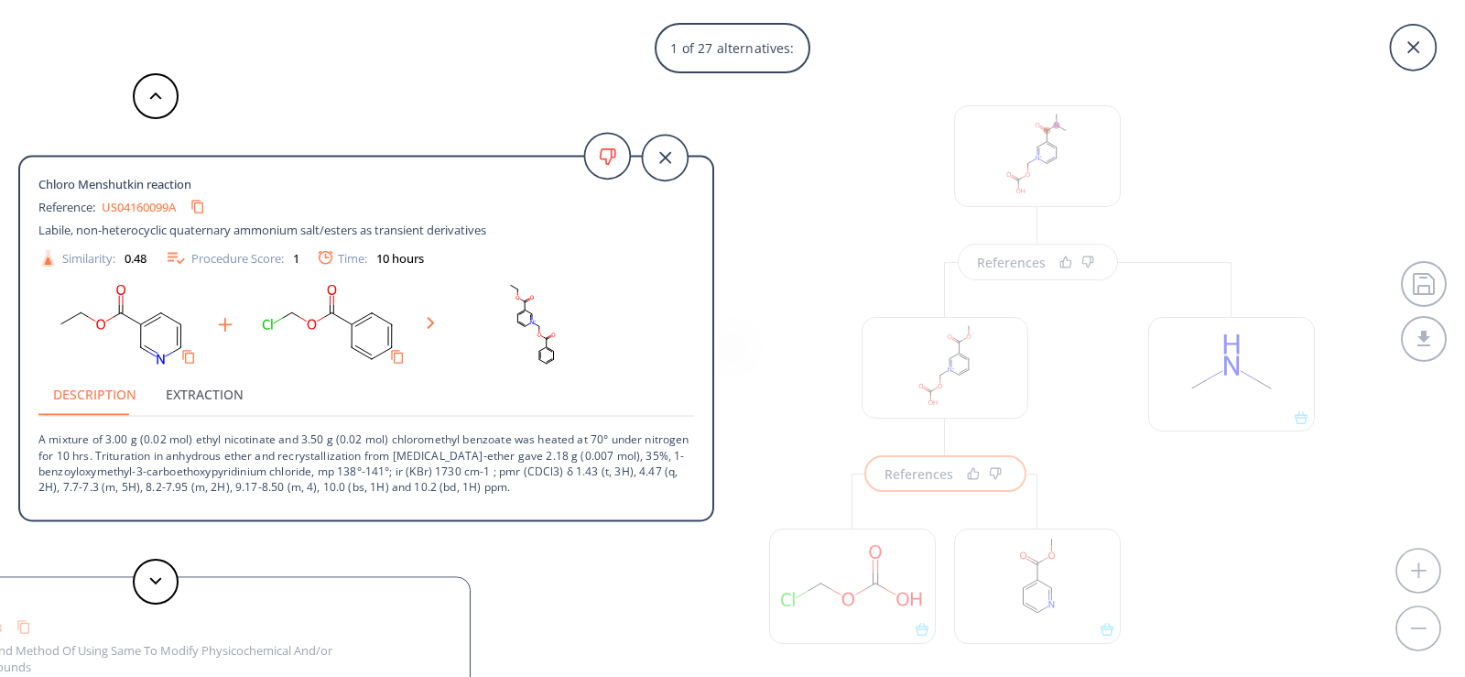
click at [170, 209] on link "US04160099A" at bounding box center [139, 206] width 74 height 12
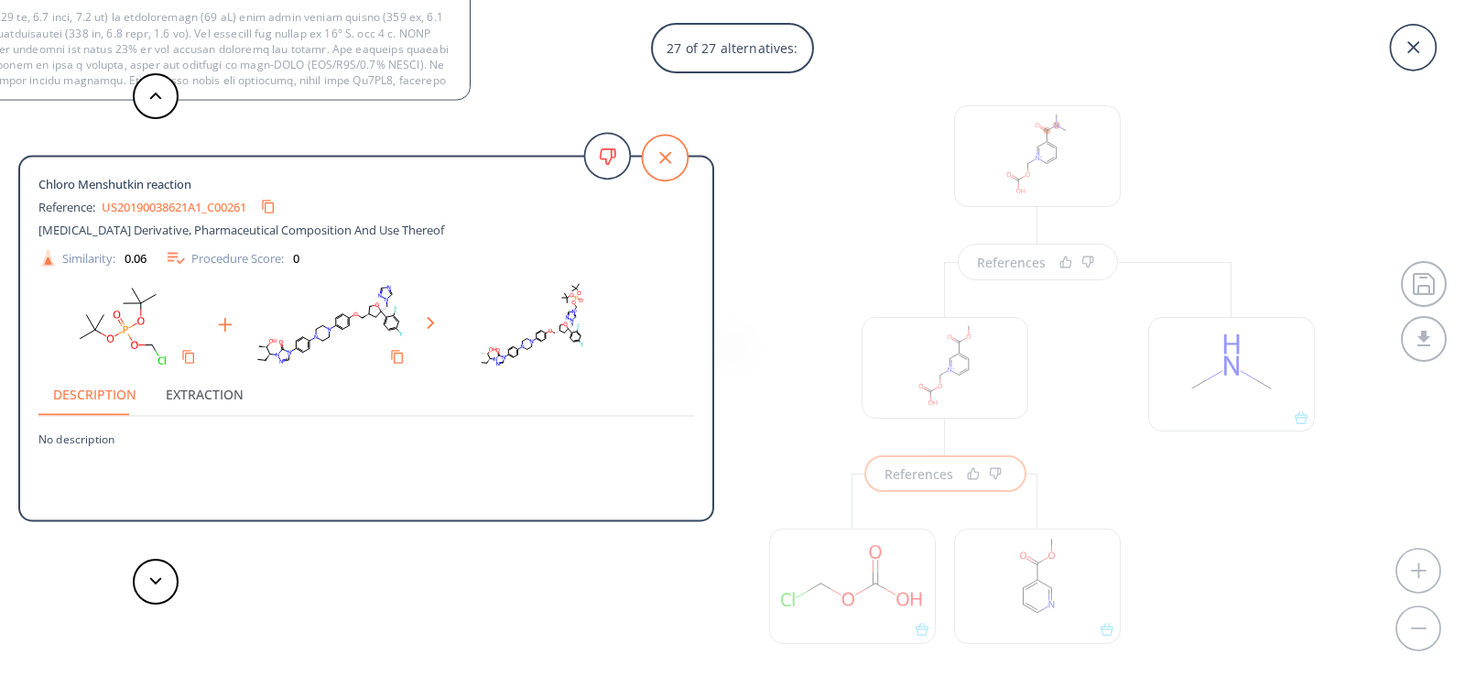
click at [669, 151] on icon at bounding box center [665, 158] width 46 height 46
